Goal: Transaction & Acquisition: Purchase product/service

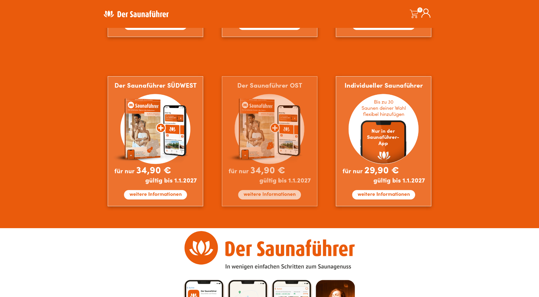
scroll to position [483, 0]
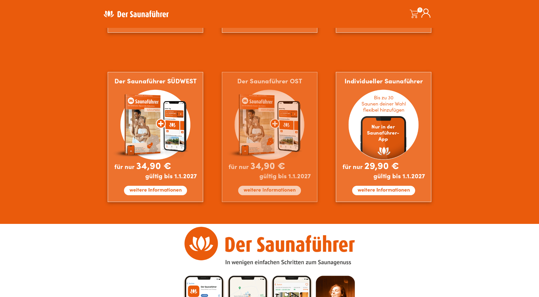
click at [267, 192] on img at bounding box center [269, 137] width 95 height 130
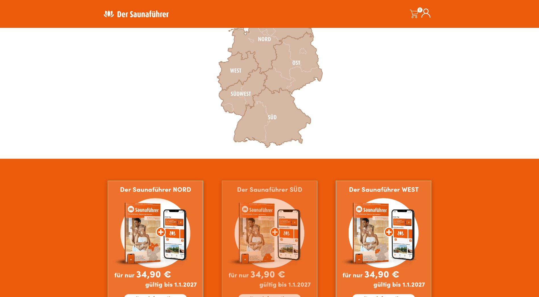
scroll to position [227, 0]
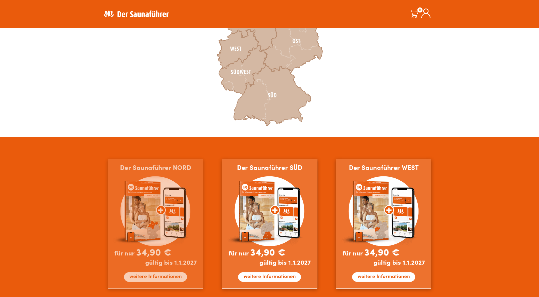
click at [168, 225] on img at bounding box center [155, 224] width 95 height 130
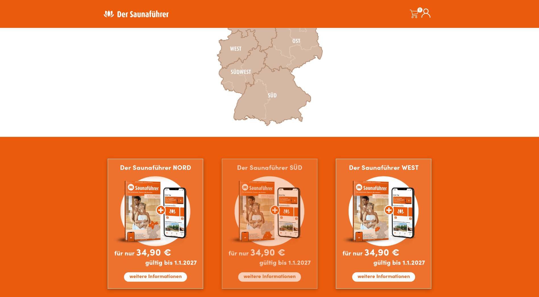
click at [261, 272] on img at bounding box center [269, 224] width 95 height 130
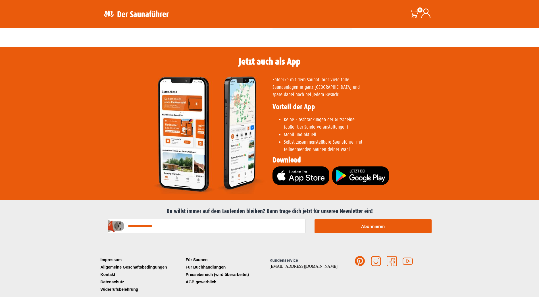
scroll to position [1087, 0]
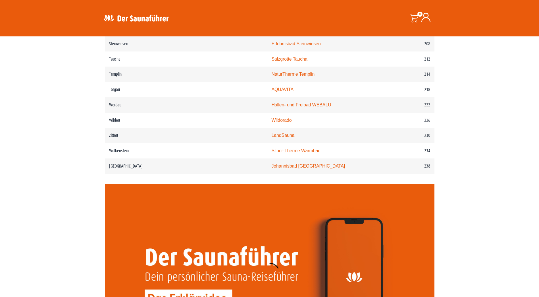
scroll to position [1051, 0]
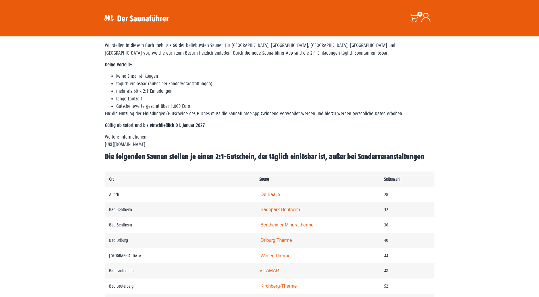
scroll to position [170, 0]
